Goal: Information Seeking & Learning: Learn about a topic

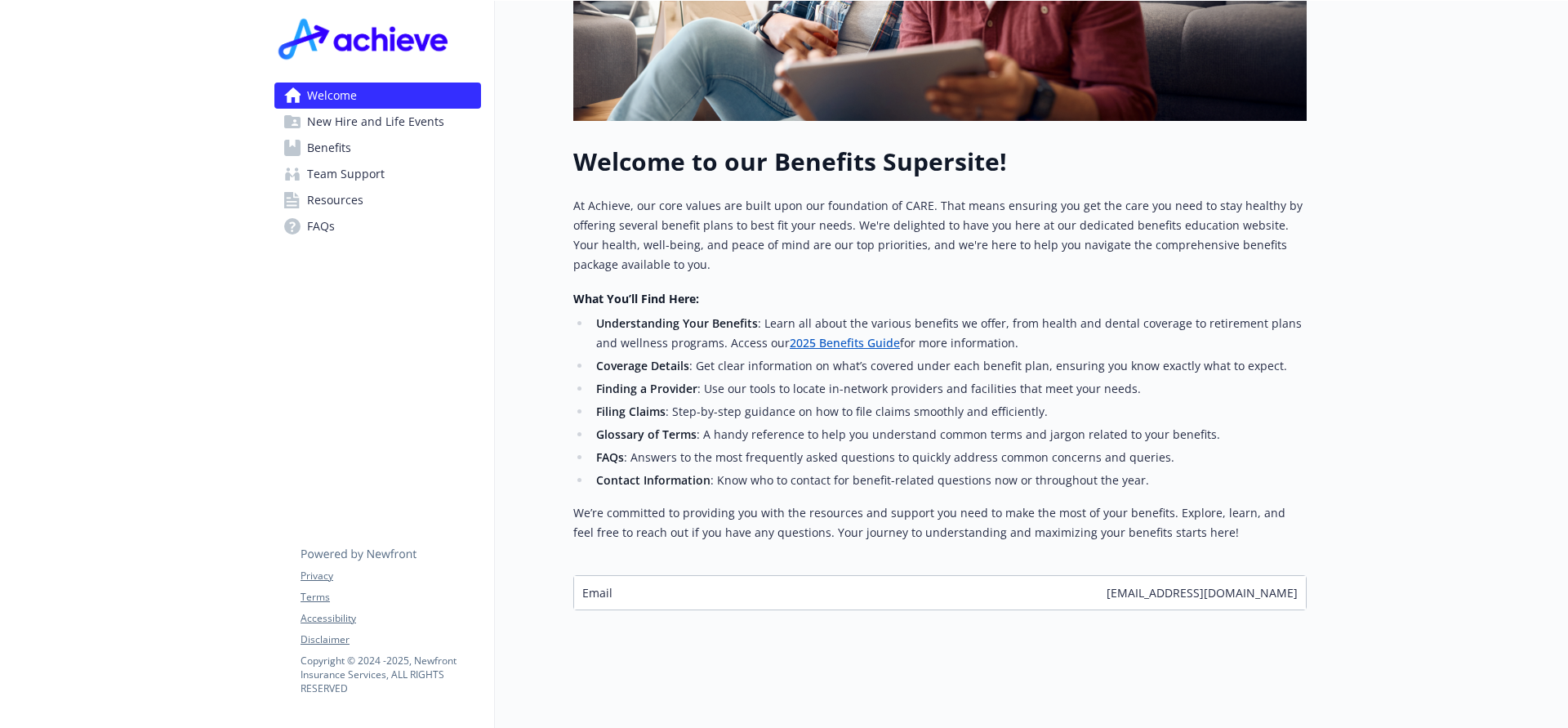
scroll to position [451, 0]
click at [325, 153] on span "Benefits" at bounding box center [328, 148] width 44 height 26
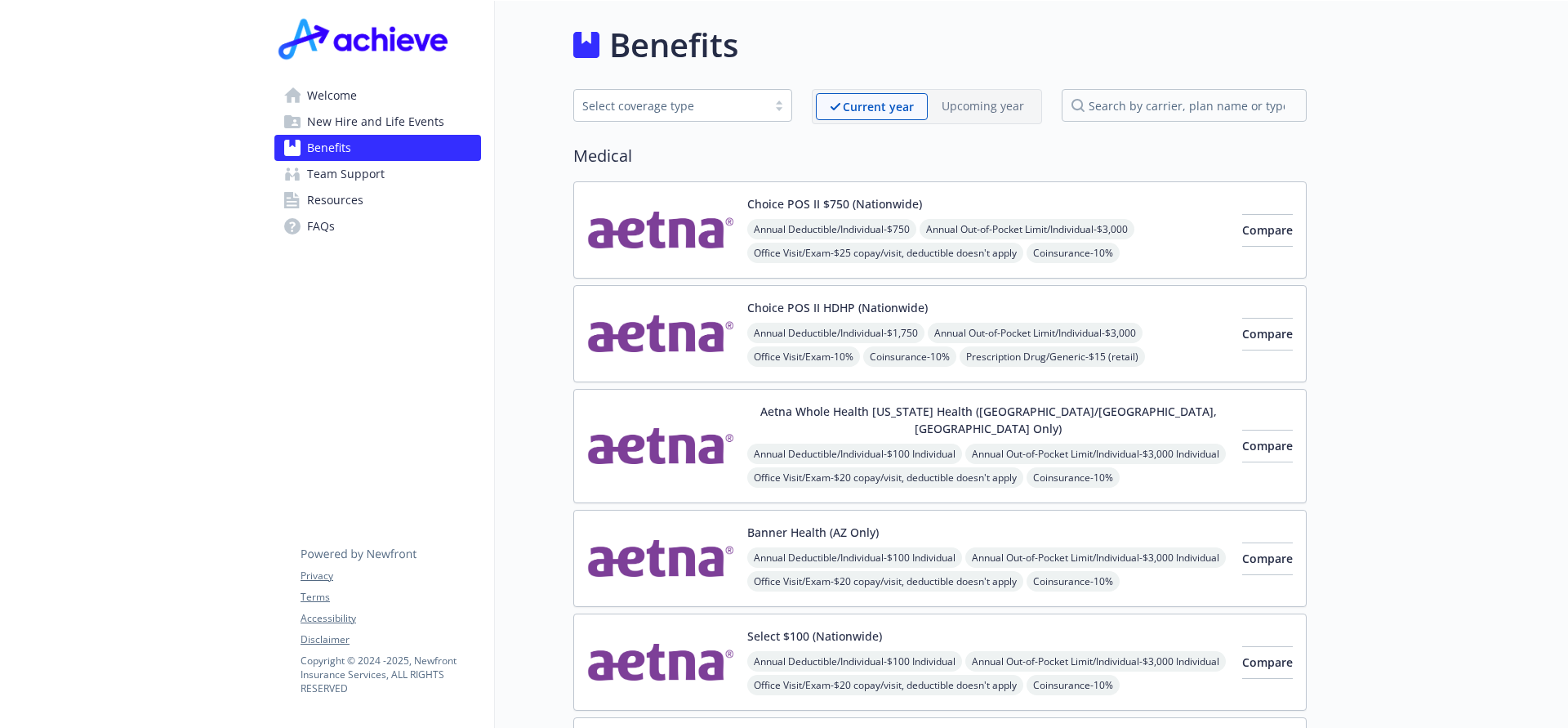
scroll to position [4, 0]
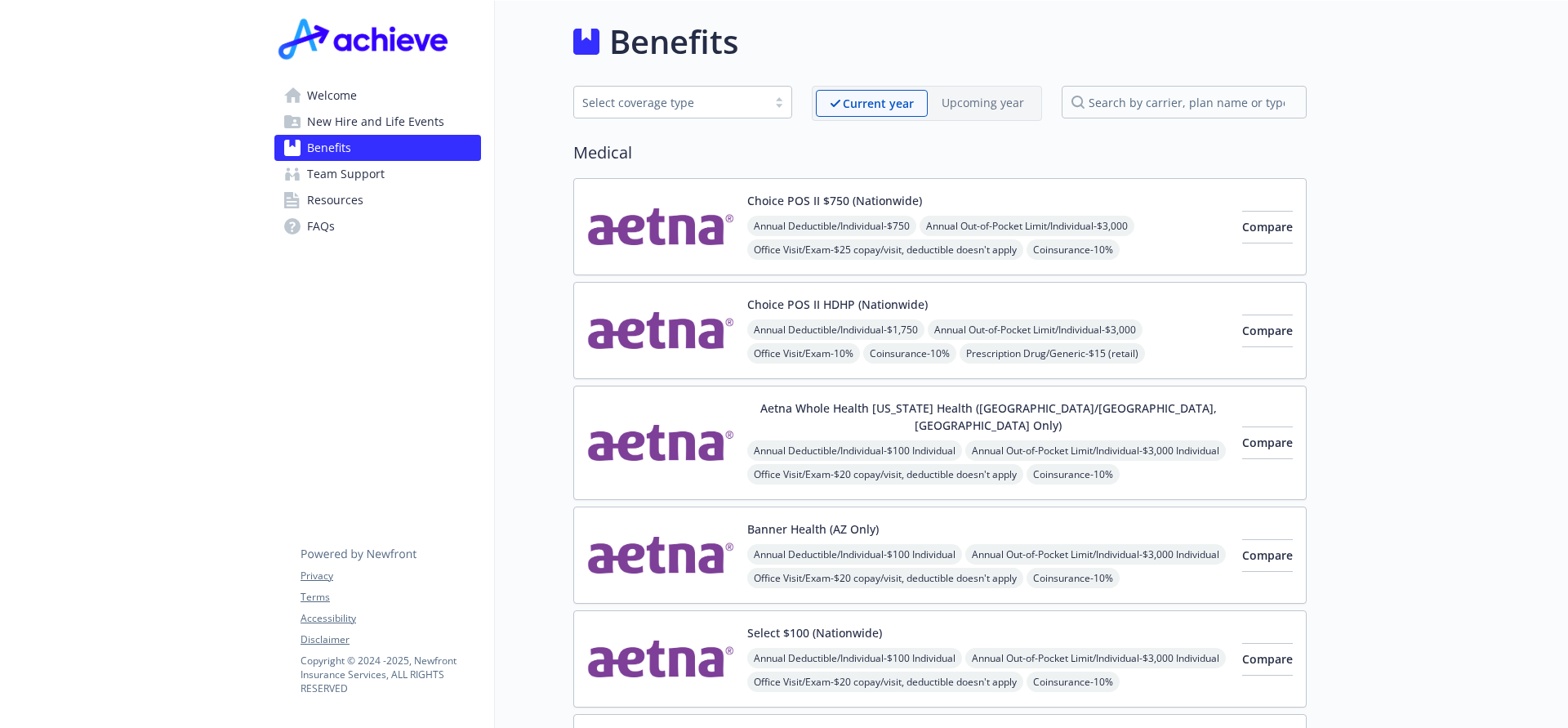
click at [662, 105] on div "Select coverage type" at bounding box center [670, 102] width 177 height 17
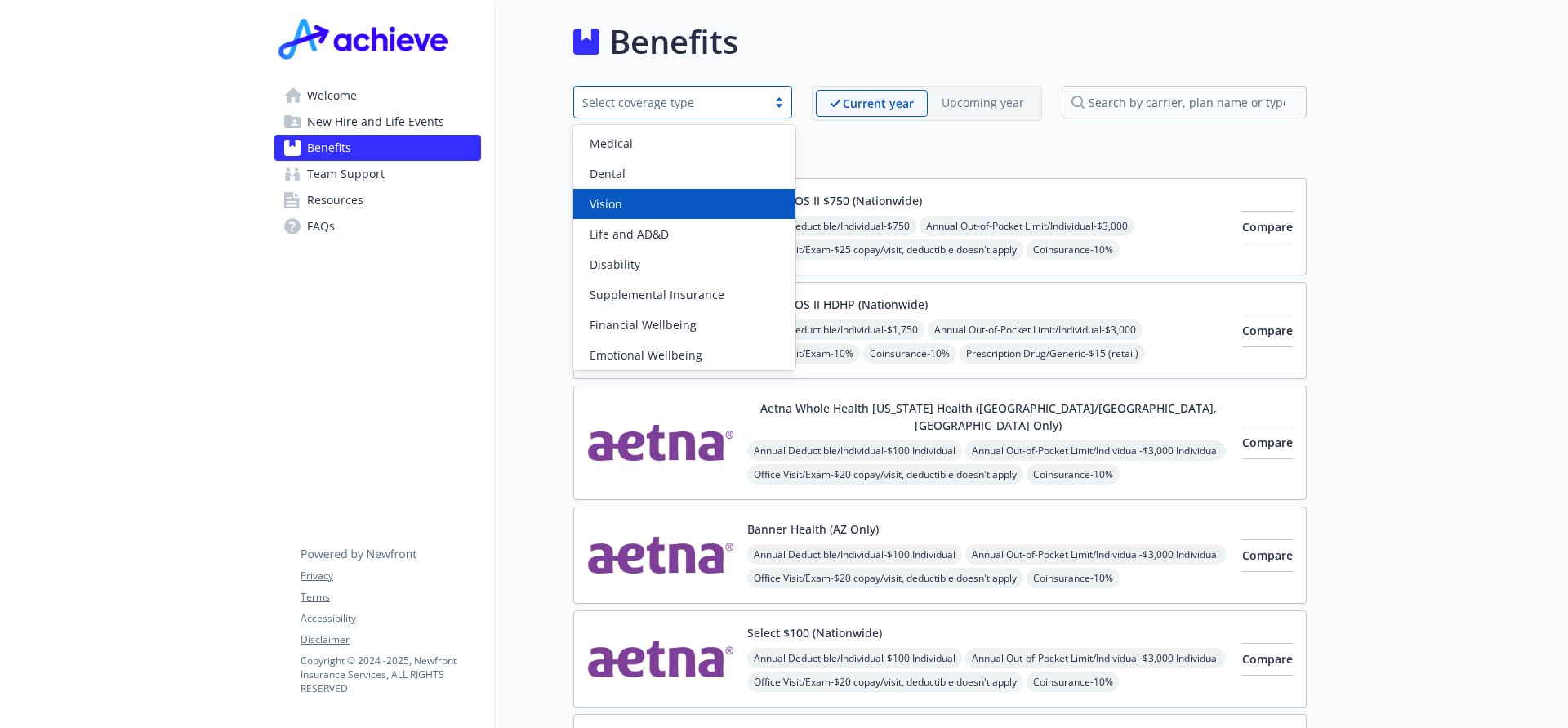
click at [648, 195] on div "Vision" at bounding box center [684, 204] width 203 height 17
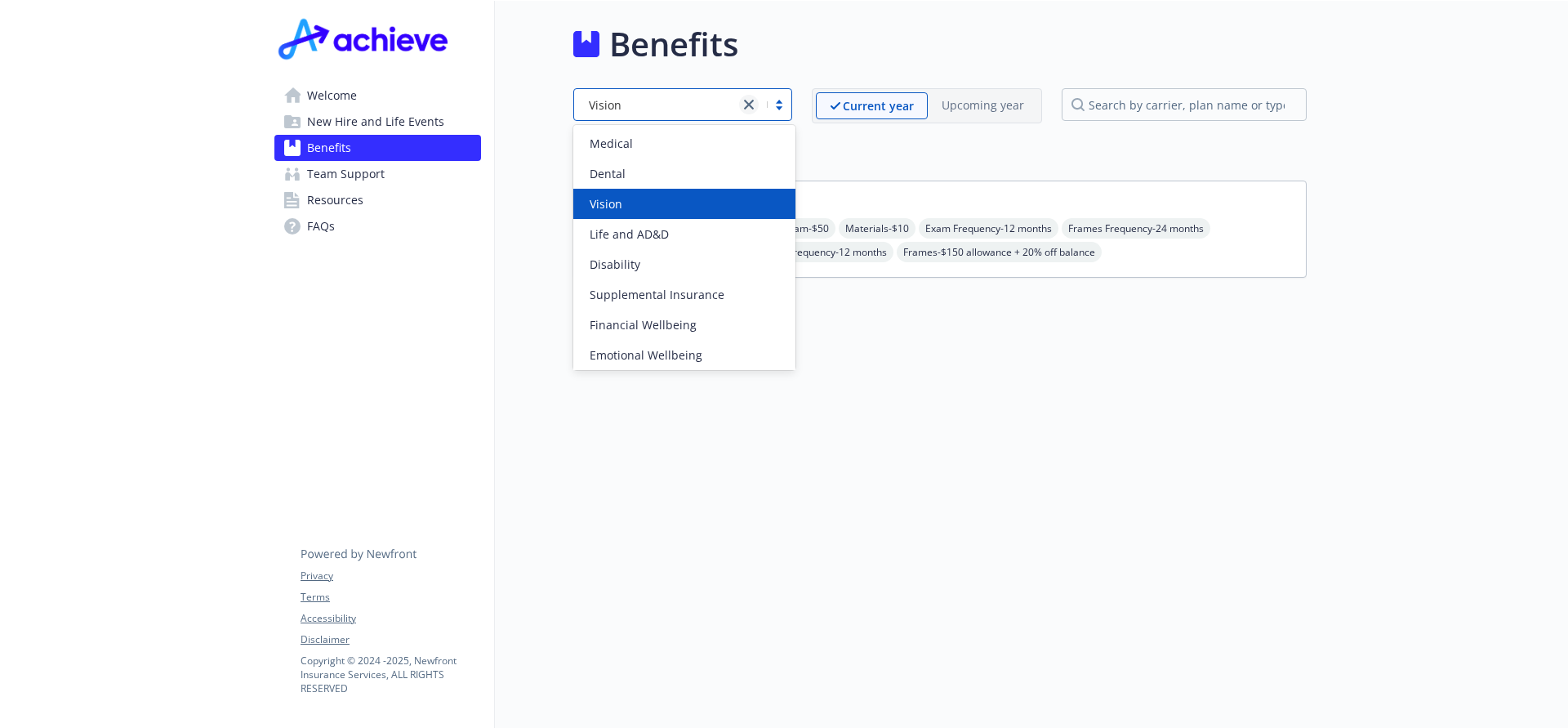
click at [753, 106] on icon "close" at bounding box center [748, 104] width 10 height 10
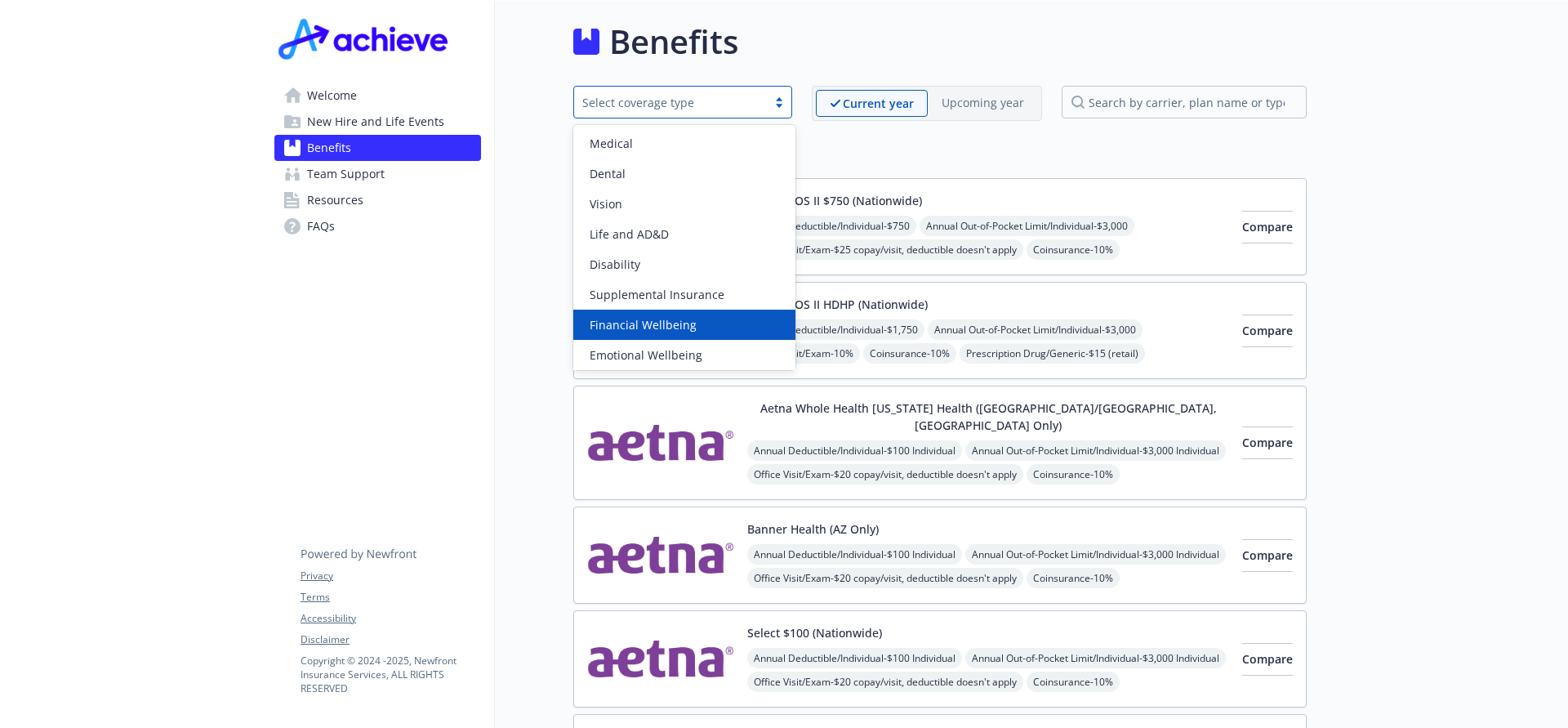
click at [626, 332] on span "Financial Wellbeing" at bounding box center [642, 324] width 107 height 17
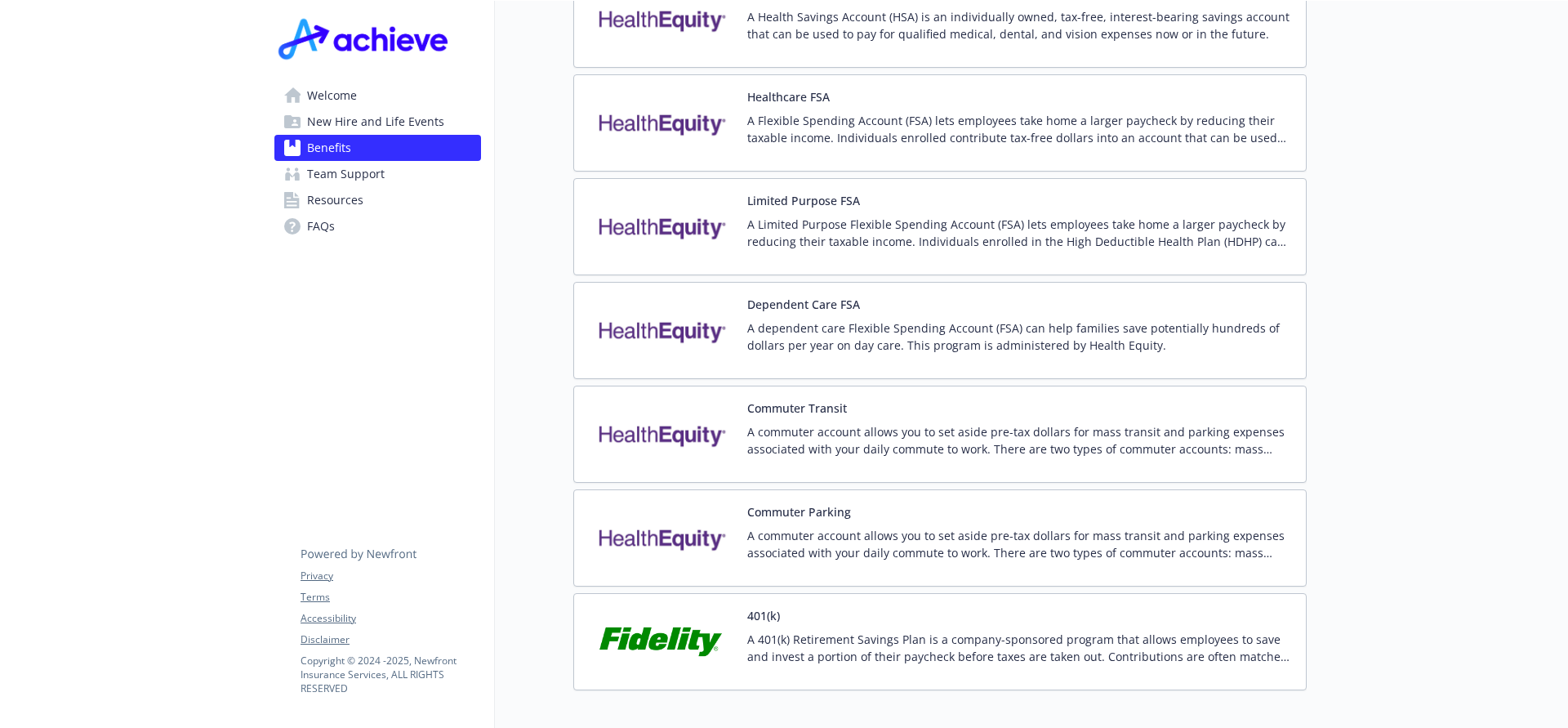
scroll to position [0, 0]
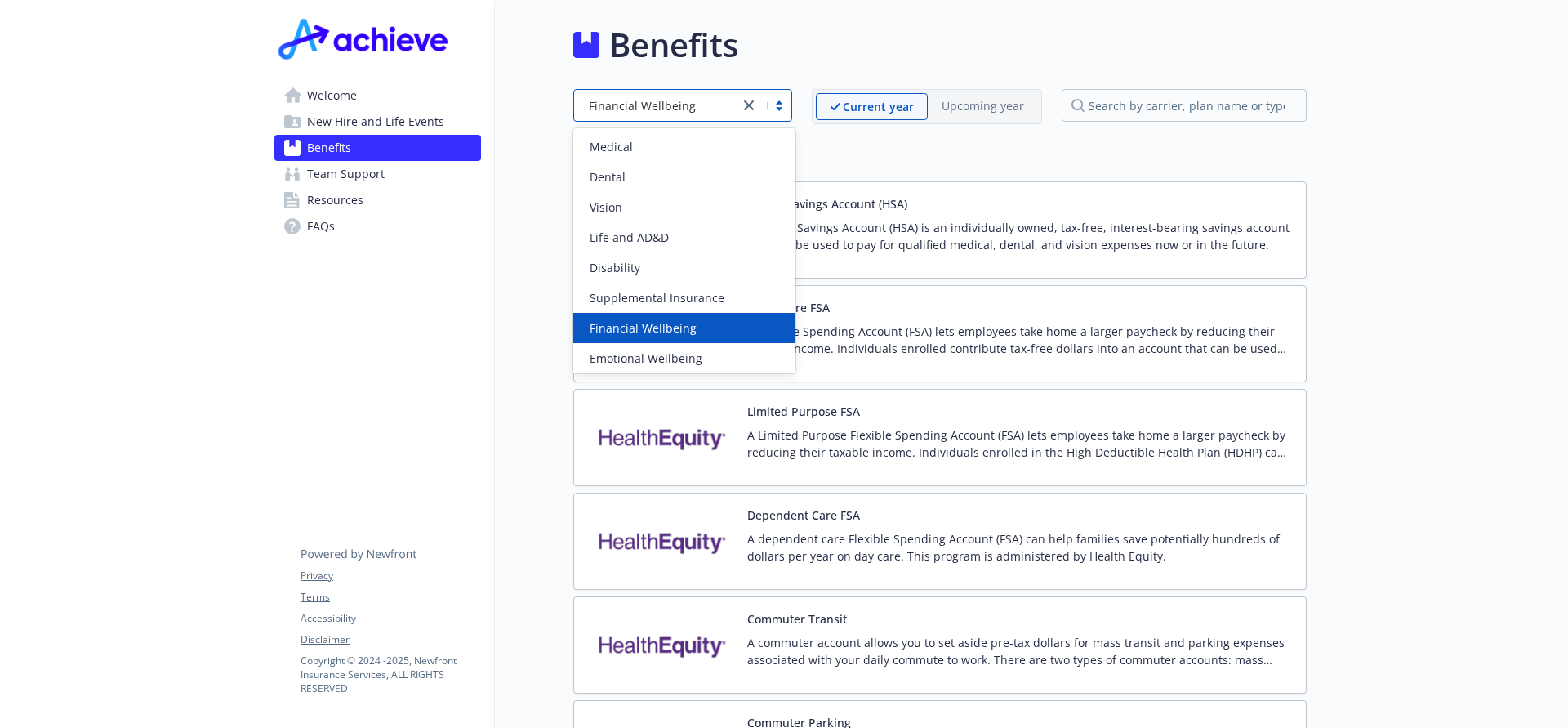
click at [778, 106] on div at bounding box center [765, 105] width 52 height 20
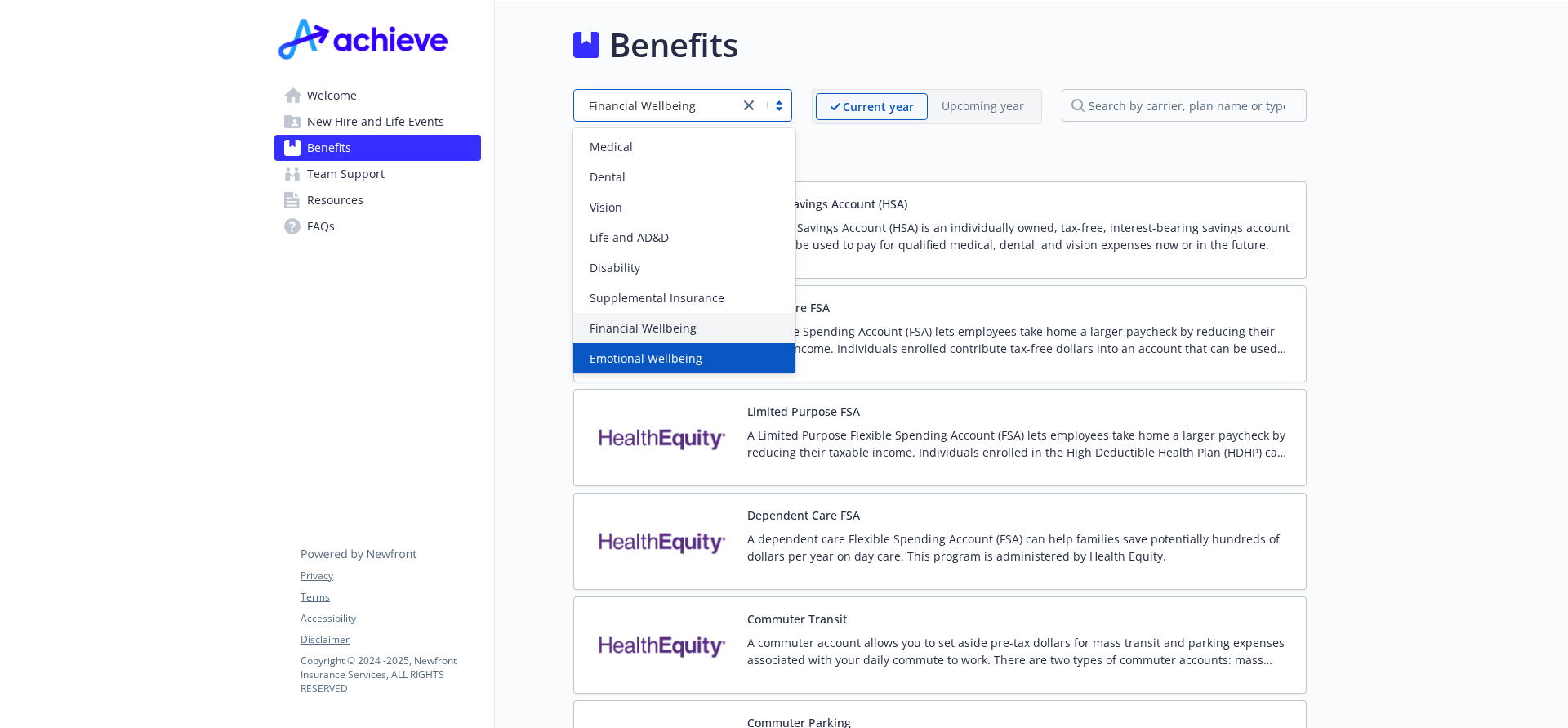
click at [687, 352] on span "Emotional Wellbeing" at bounding box center [645, 358] width 112 height 17
